Goal: Navigation & Orientation: Find specific page/section

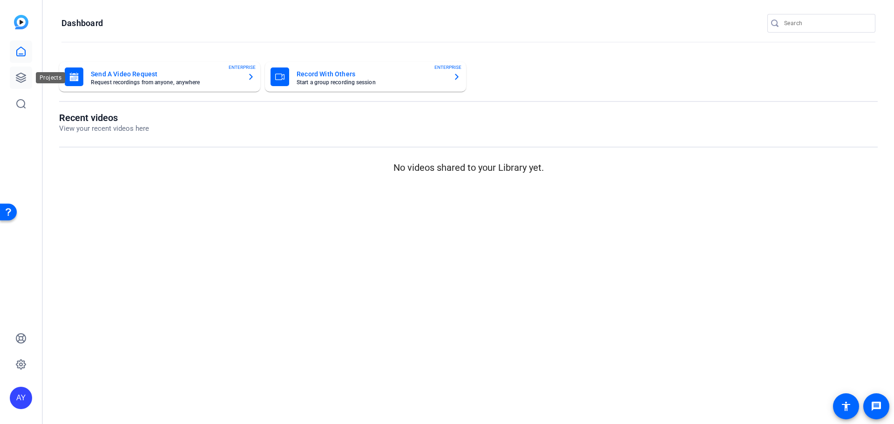
click at [16, 77] on icon at bounding box center [20, 77] width 11 height 11
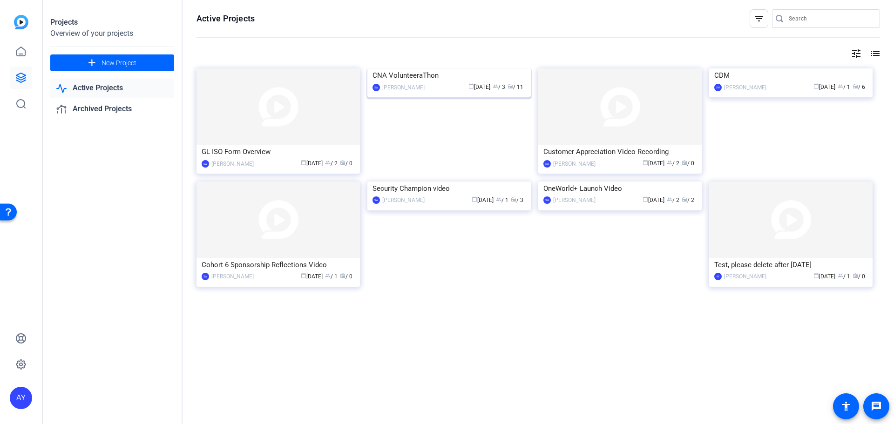
click at [475, 68] on img at bounding box center [448, 68] width 163 height 0
click at [296, 233] on img at bounding box center [277, 220] width 163 height 76
click at [307, 115] on img at bounding box center [277, 106] width 163 height 76
click at [471, 68] on img at bounding box center [448, 68] width 163 height 0
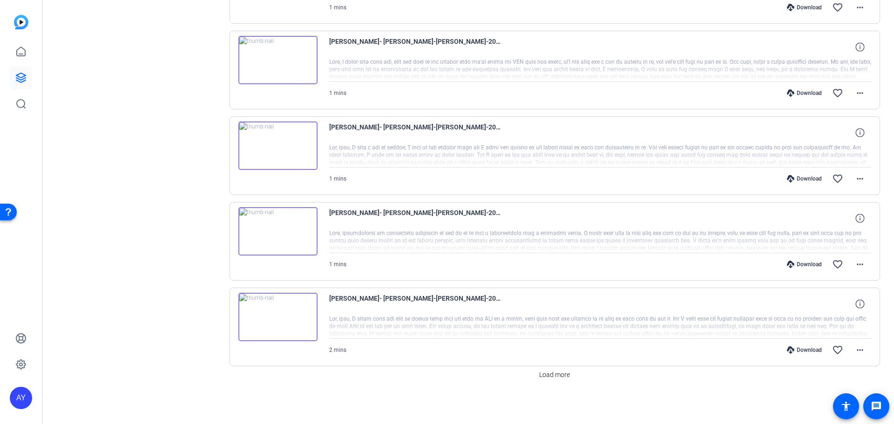
scroll to position [606, 0]
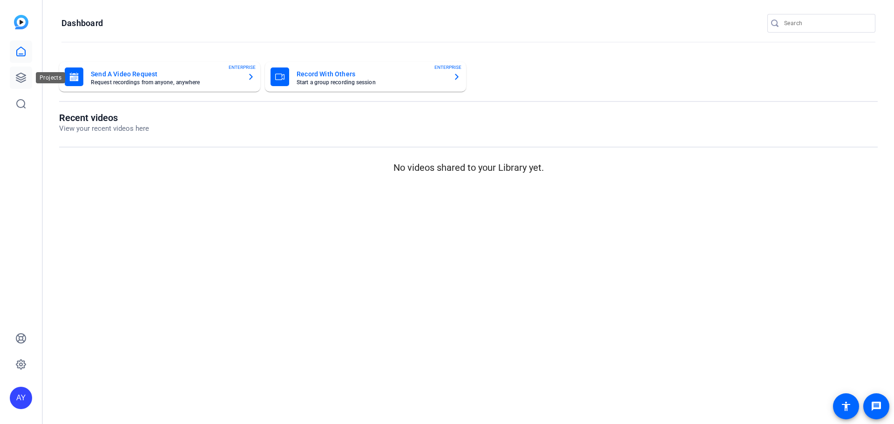
click at [19, 77] on icon at bounding box center [20, 77] width 9 height 9
